Goal: Information Seeking & Learning: Learn about a topic

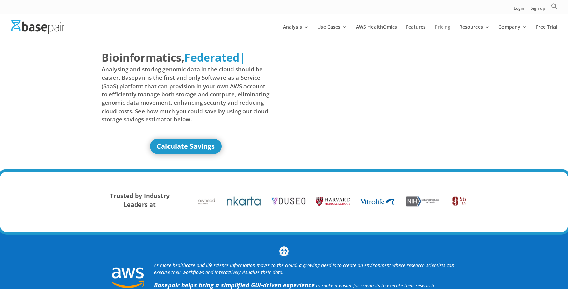
click at [443, 28] on link "Pricing" at bounding box center [443, 33] width 16 height 16
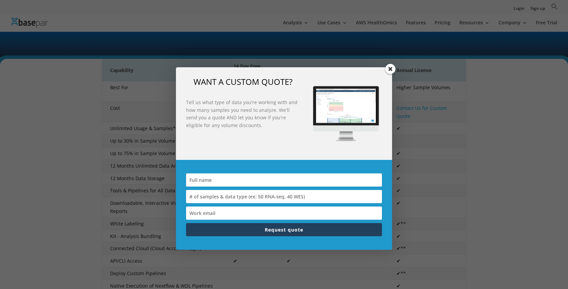
scroll to position [117, 0]
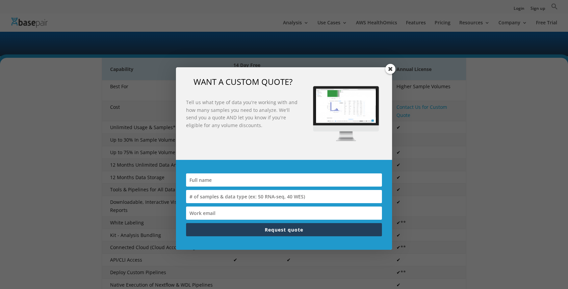
click at [390, 68] on span at bounding box center [390, 69] width 10 height 10
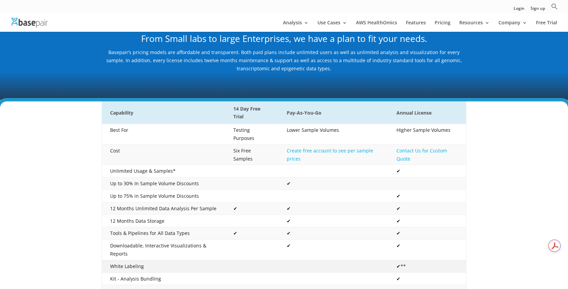
scroll to position [69, 0]
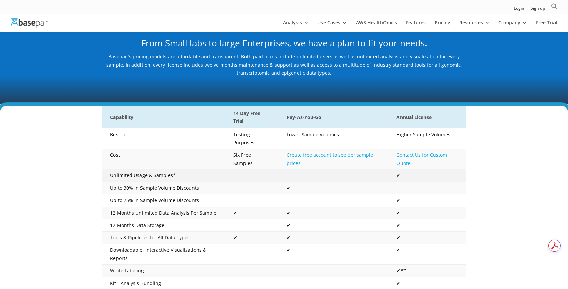
drag, startPoint x: 123, startPoint y: 179, endPoint x: 299, endPoint y: 167, distance: 176.0
click at [299, 167] on tbody "Best For Testing Purposes Lower Sample Volumes Higher Sample Volumes Cost Six F…" at bounding box center [284, 264] width 364 height 273
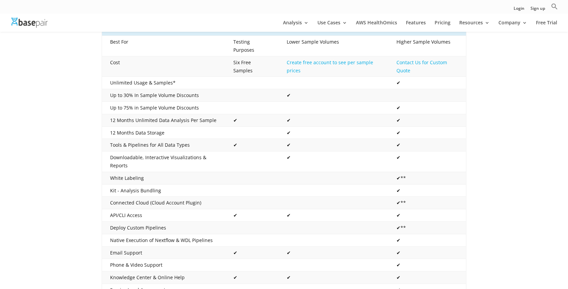
scroll to position [0, 0]
